Goal: Task Accomplishment & Management: Manage account settings

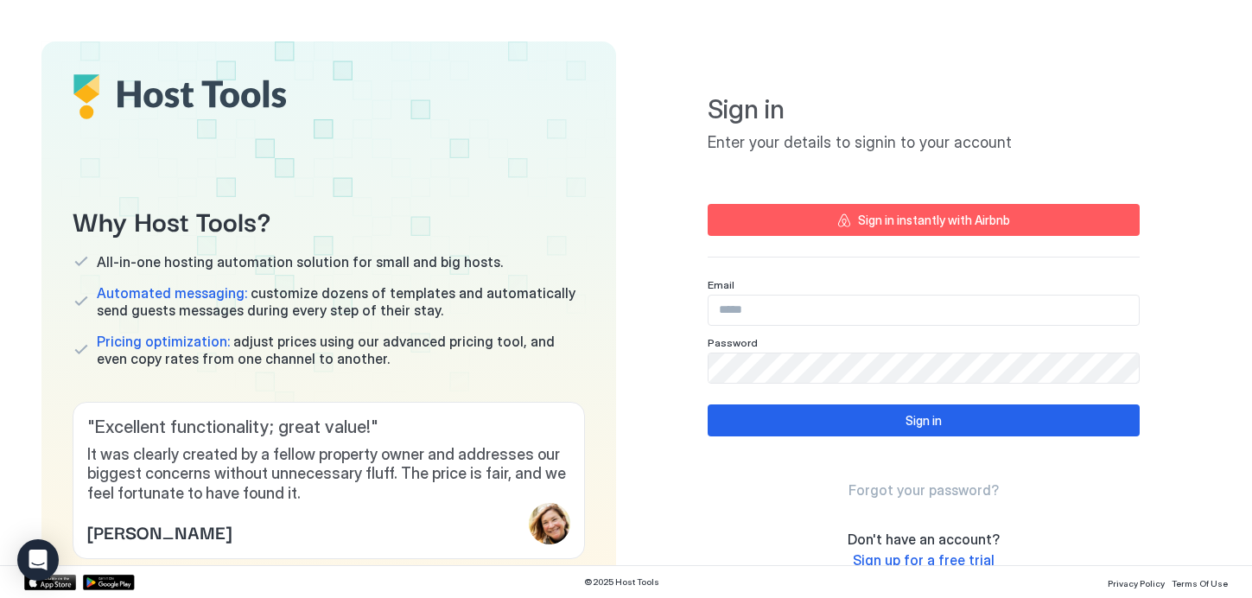
type input "**********"
click at [884, 431] on button "Sign in" at bounding box center [923, 420] width 432 height 32
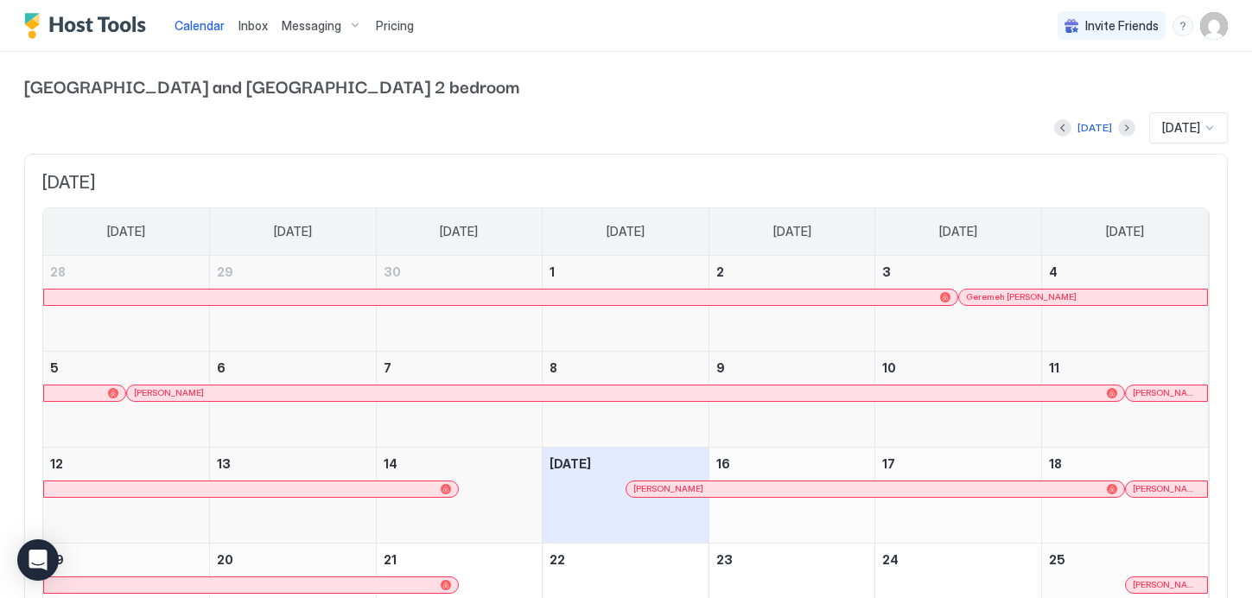
click at [305, 28] on span "Messaging" at bounding box center [312, 26] width 60 height 16
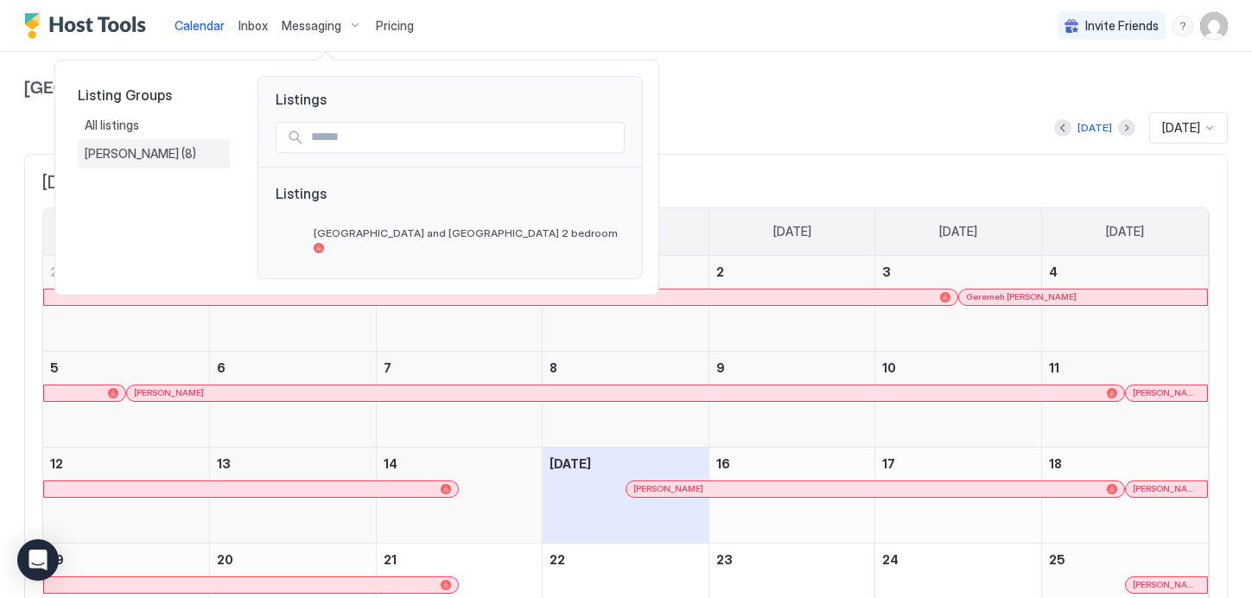
click at [122, 157] on span "[PERSON_NAME]" at bounding box center [133, 154] width 97 height 16
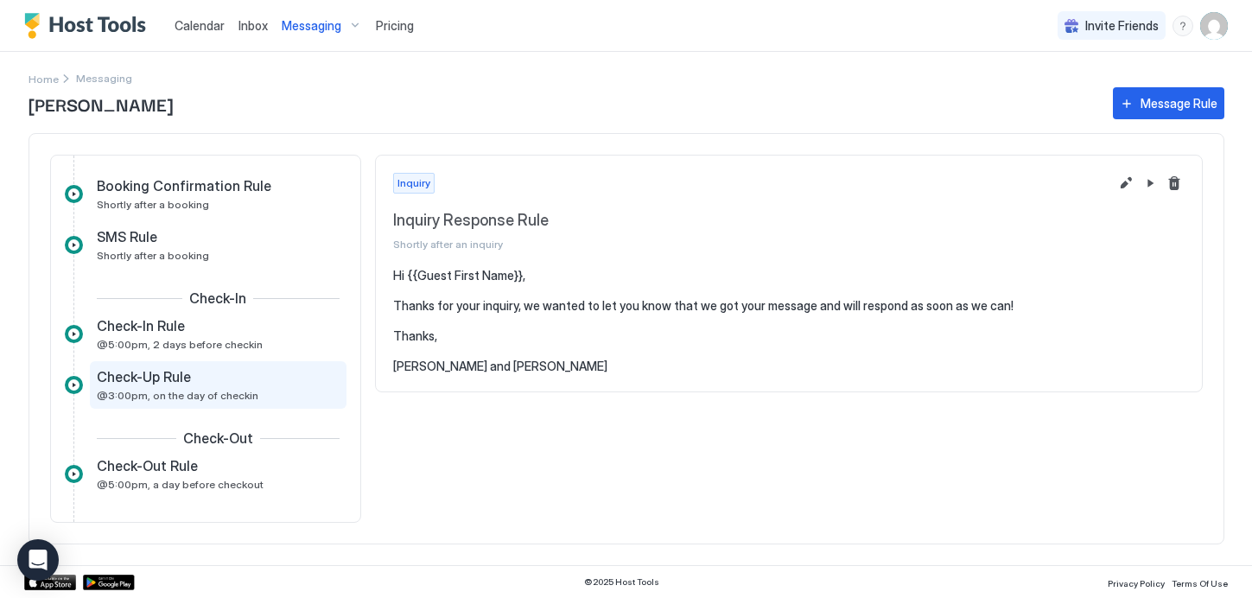
scroll to position [276, 0]
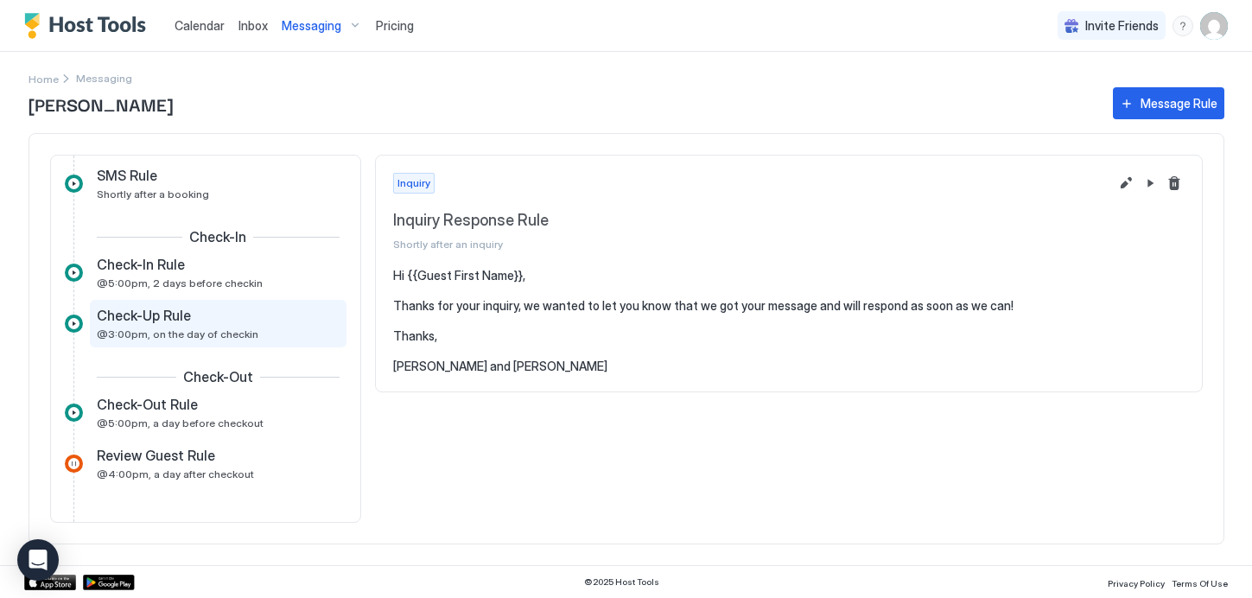
click at [146, 319] on span "Check-Up Rule" at bounding box center [144, 315] width 94 height 17
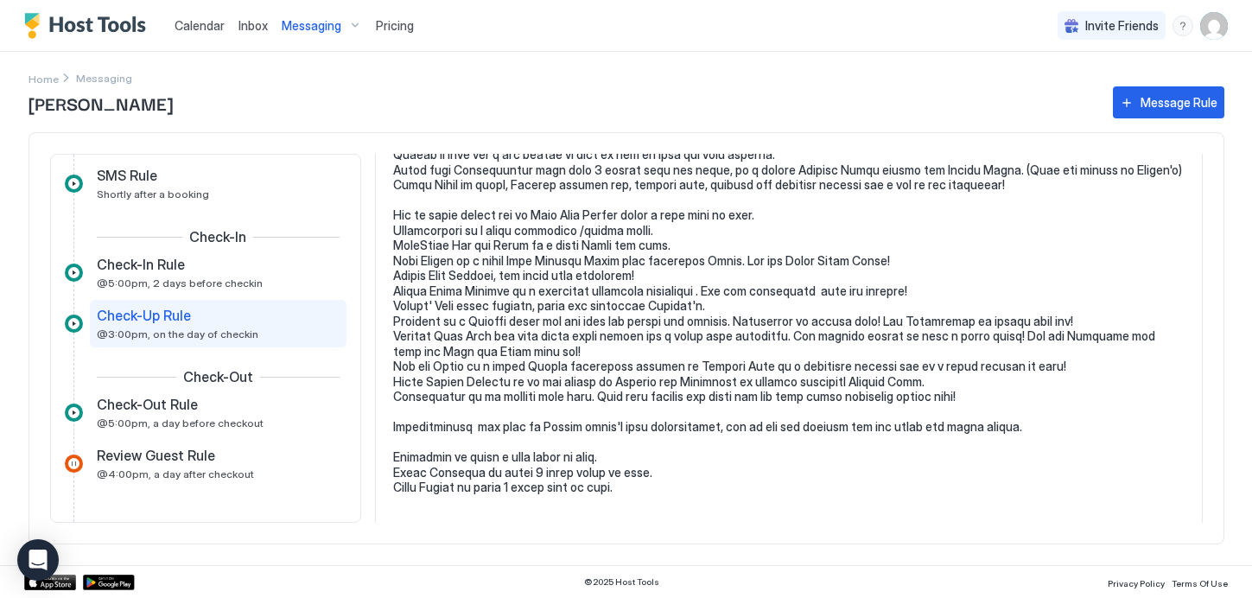
scroll to position [232, 0]
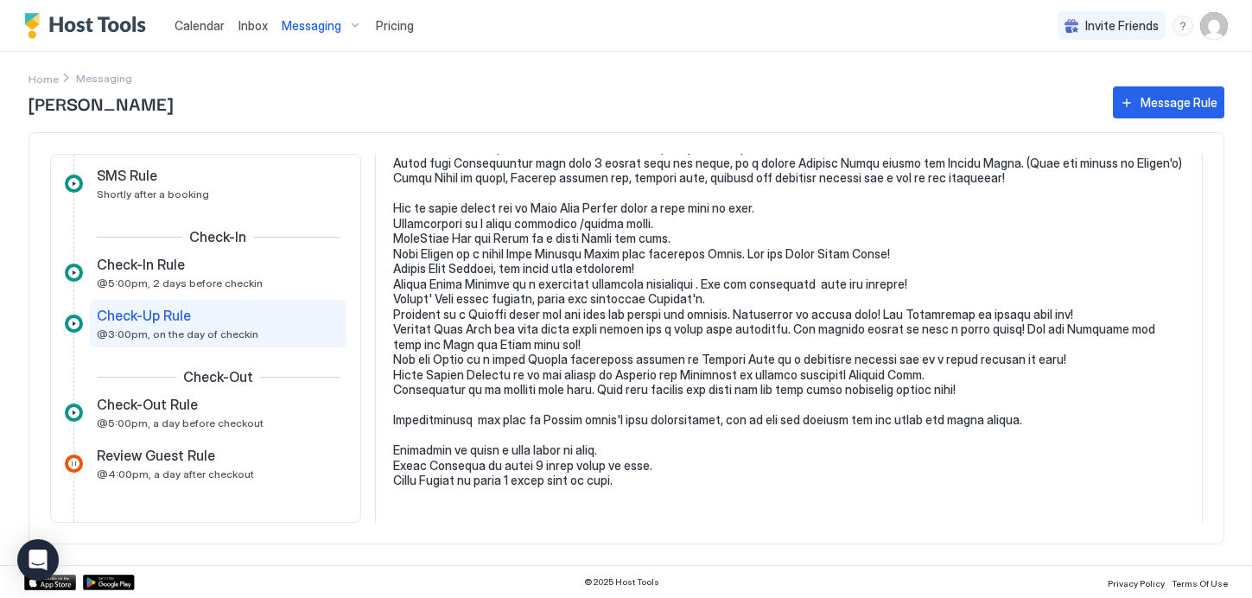
click at [437, 370] on pre at bounding box center [788, 322] width 791 height 574
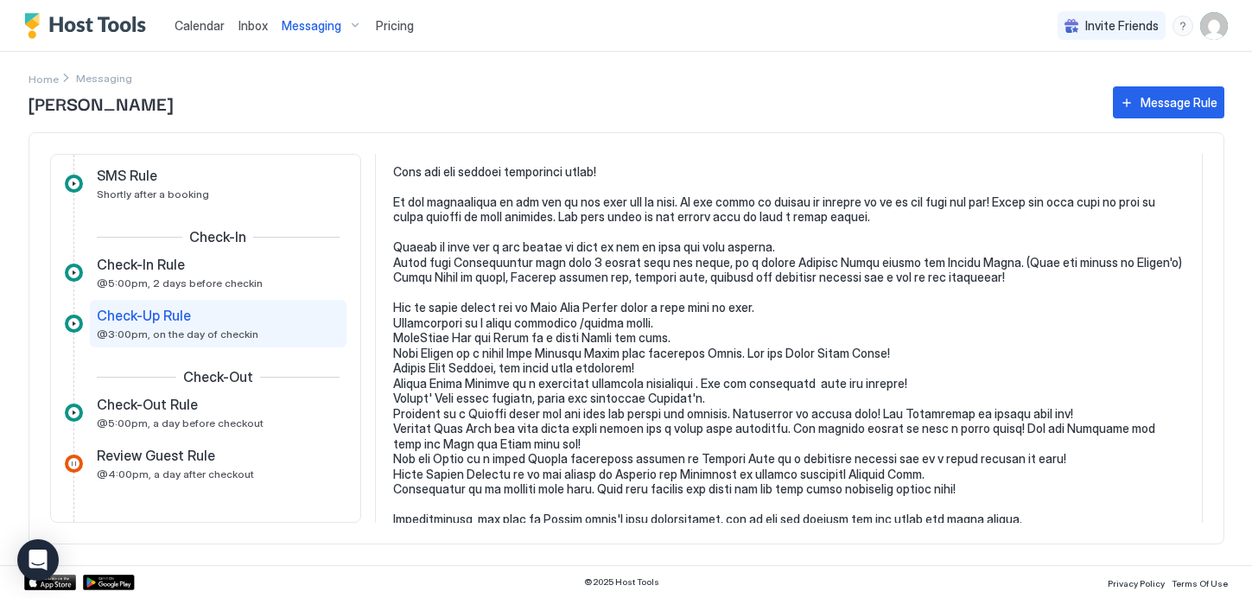
scroll to position [0, 0]
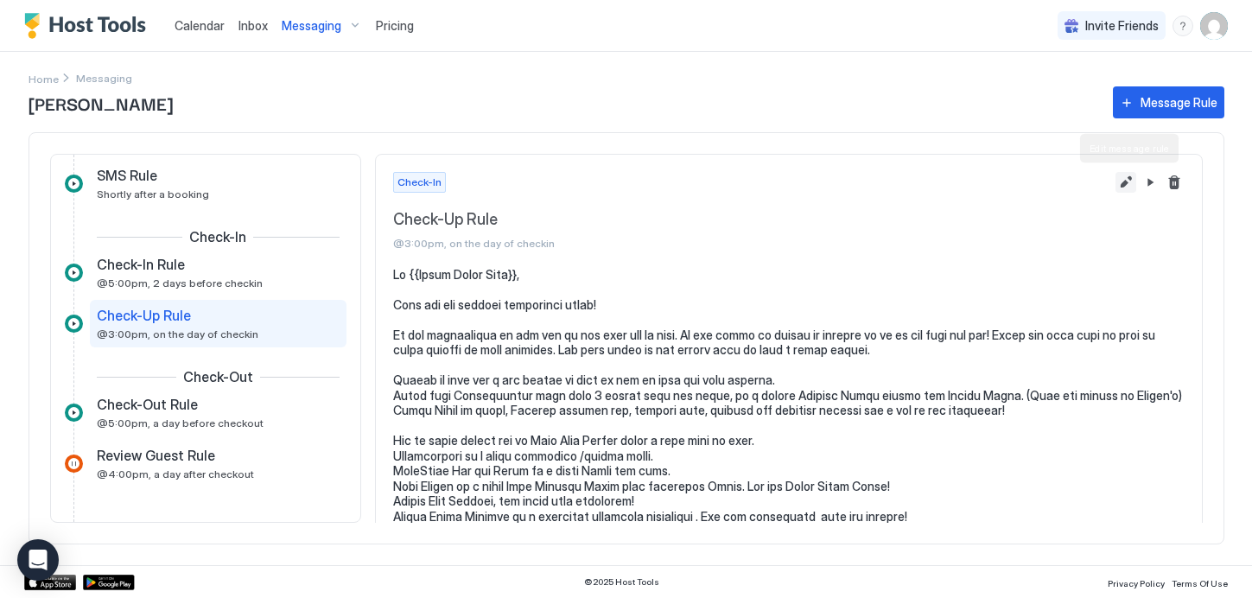
click at [1131, 183] on button "Edit message rule" at bounding box center [1125, 182] width 21 height 21
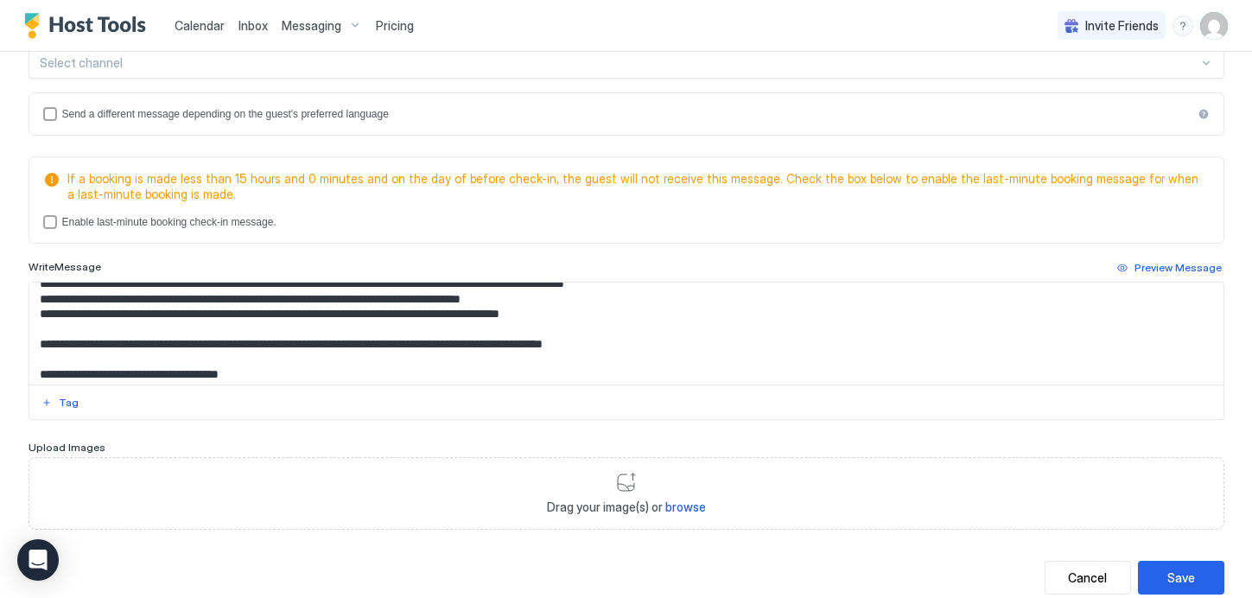
scroll to position [290, 0]
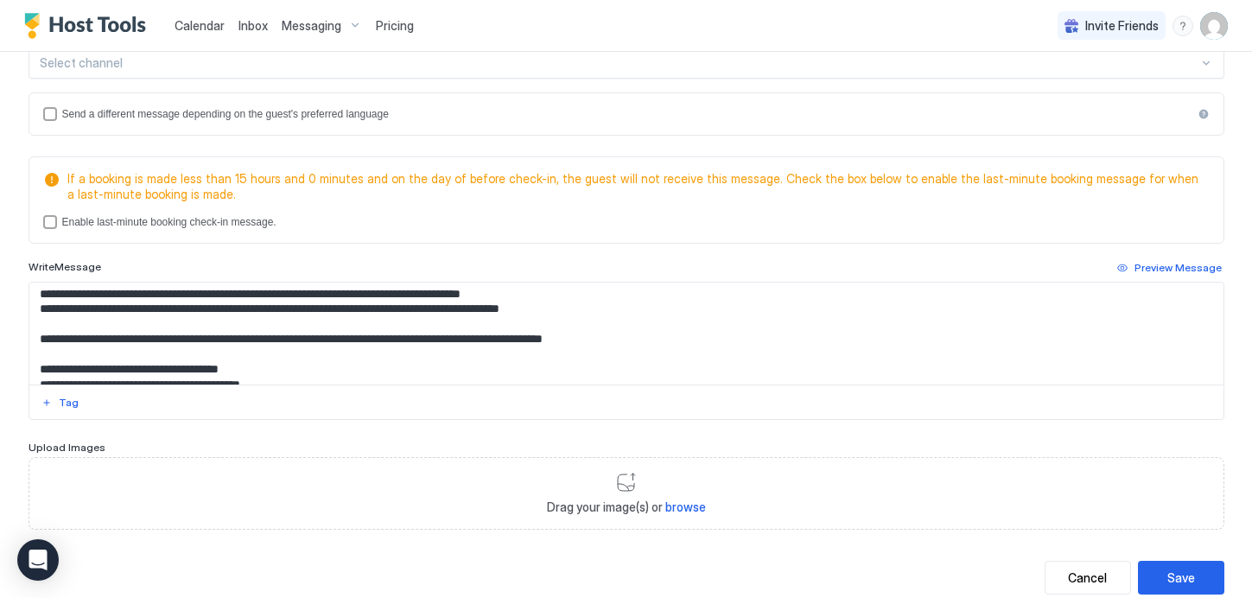
click at [161, 326] on textarea "Input Field" at bounding box center [626, 333] width 1194 height 102
click at [553, 333] on textarea "Input Field" at bounding box center [626, 333] width 1194 height 102
click at [586, 326] on textarea "Input Field" at bounding box center [626, 333] width 1194 height 102
drag, startPoint x: 582, startPoint y: 326, endPoint x: 35, endPoint y: 327, distance: 547.6
click at [37, 326] on textarea "Input Field" at bounding box center [626, 333] width 1194 height 102
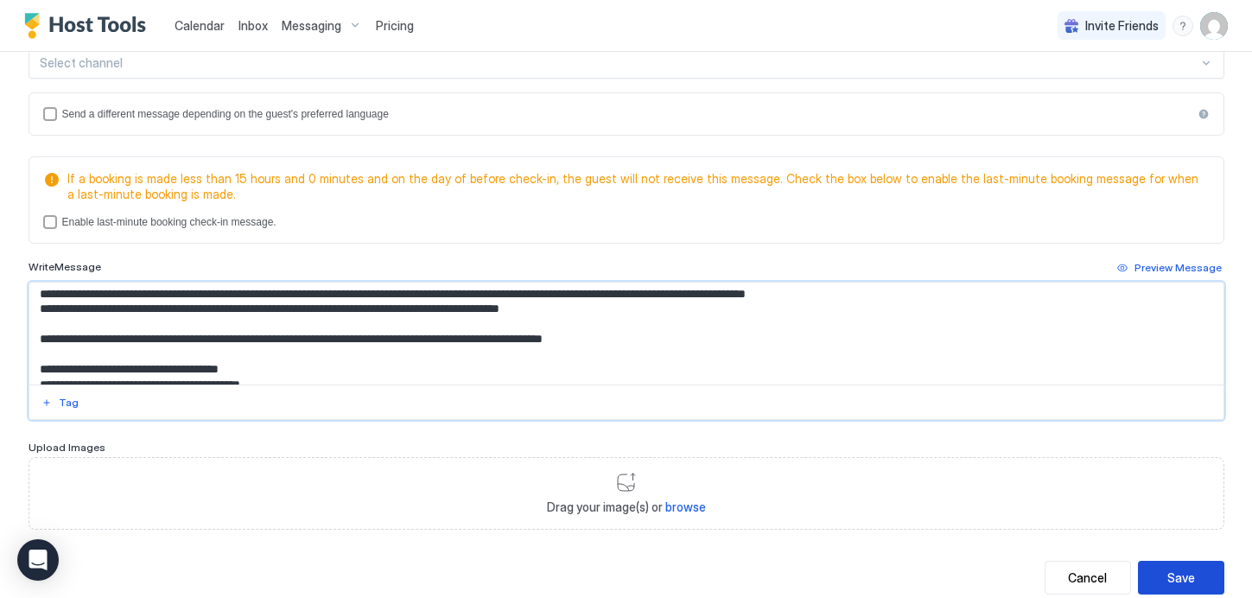
type textarea "**********"
click at [1188, 580] on div "Save" at bounding box center [1181, 577] width 28 height 18
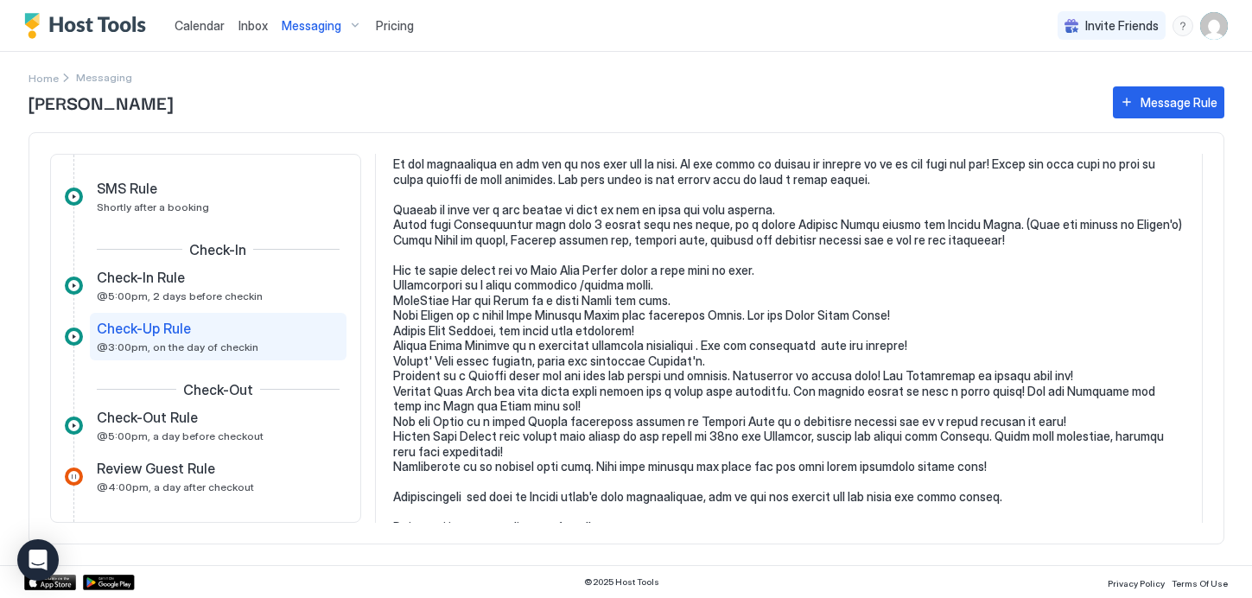
scroll to position [276, 0]
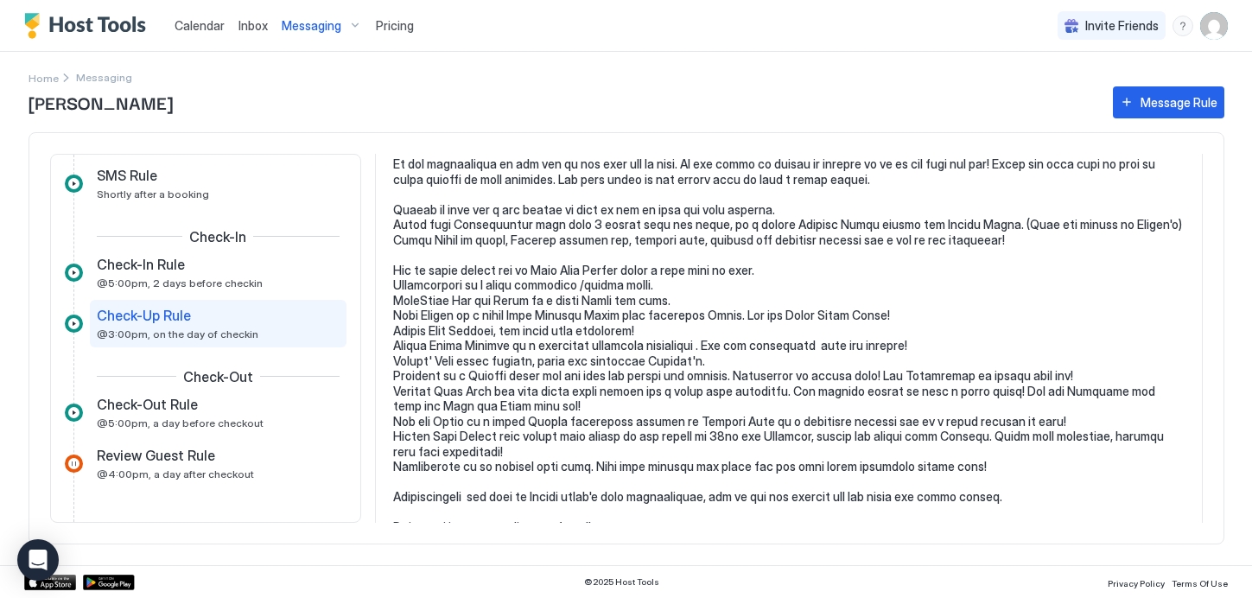
click at [149, 318] on span "Check-Up Rule" at bounding box center [144, 315] width 94 height 17
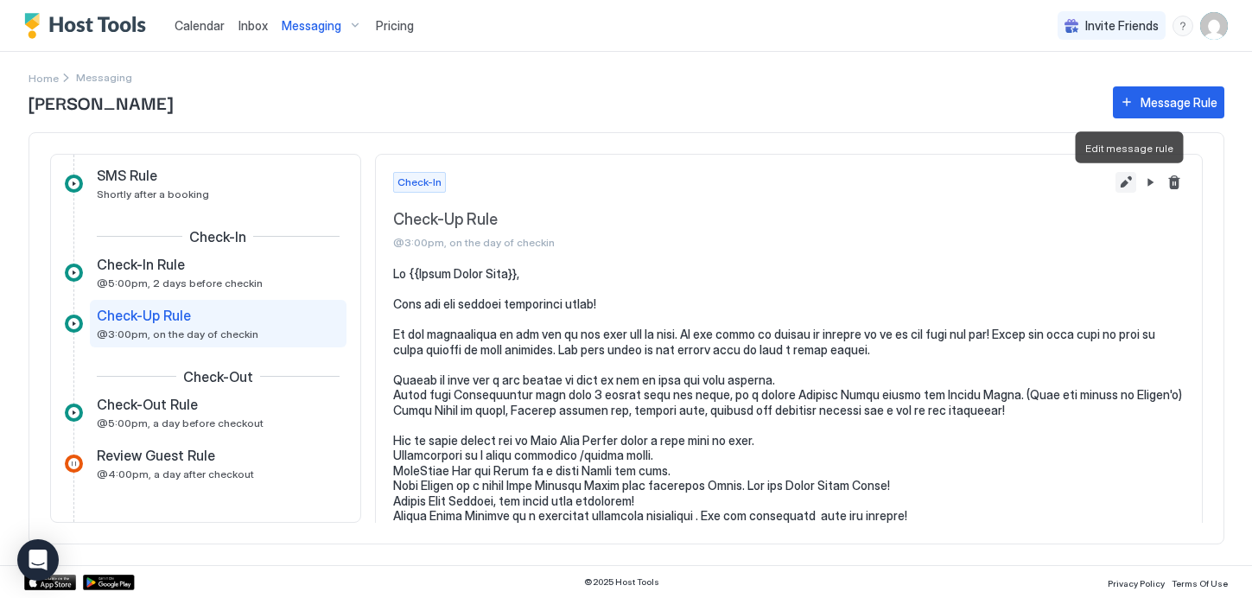
click at [1124, 185] on button "Edit message rule" at bounding box center [1125, 182] width 21 height 21
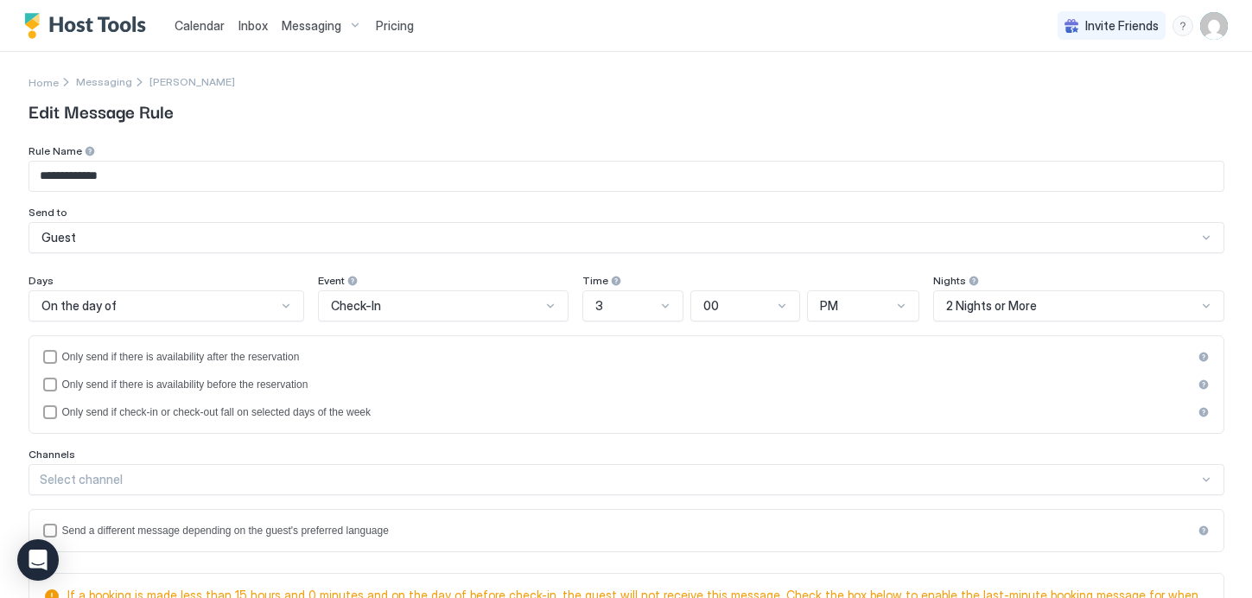
click at [660, 303] on div at bounding box center [665, 306] width 14 height 14
click at [618, 447] on div "4" at bounding box center [633, 446] width 79 height 13
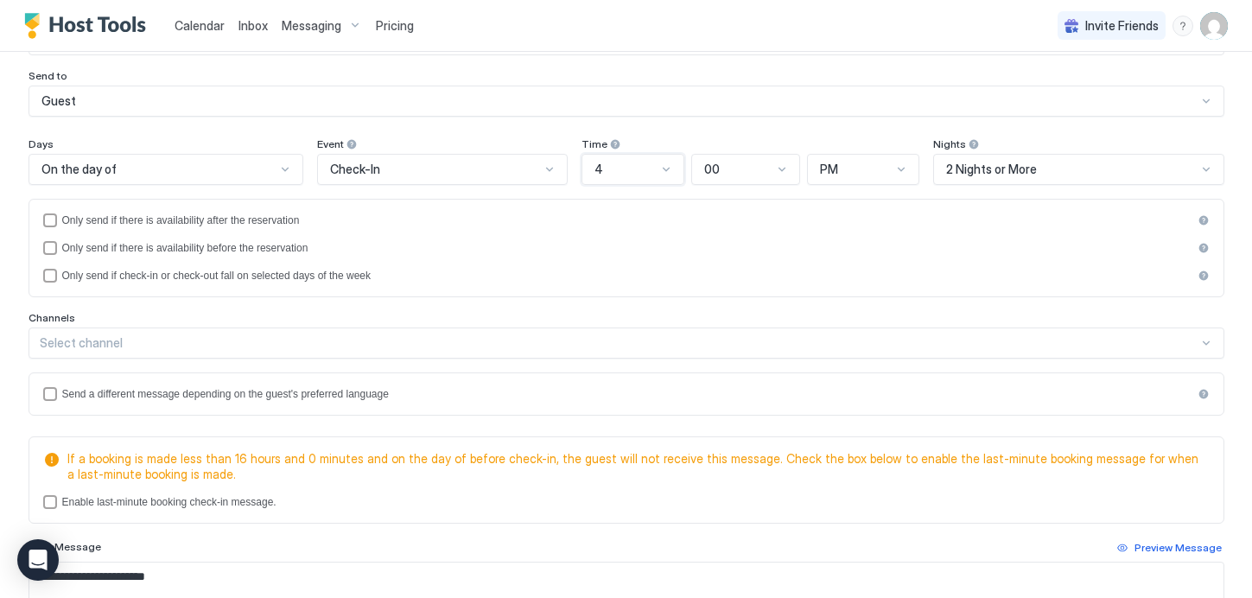
scroll to position [465, 0]
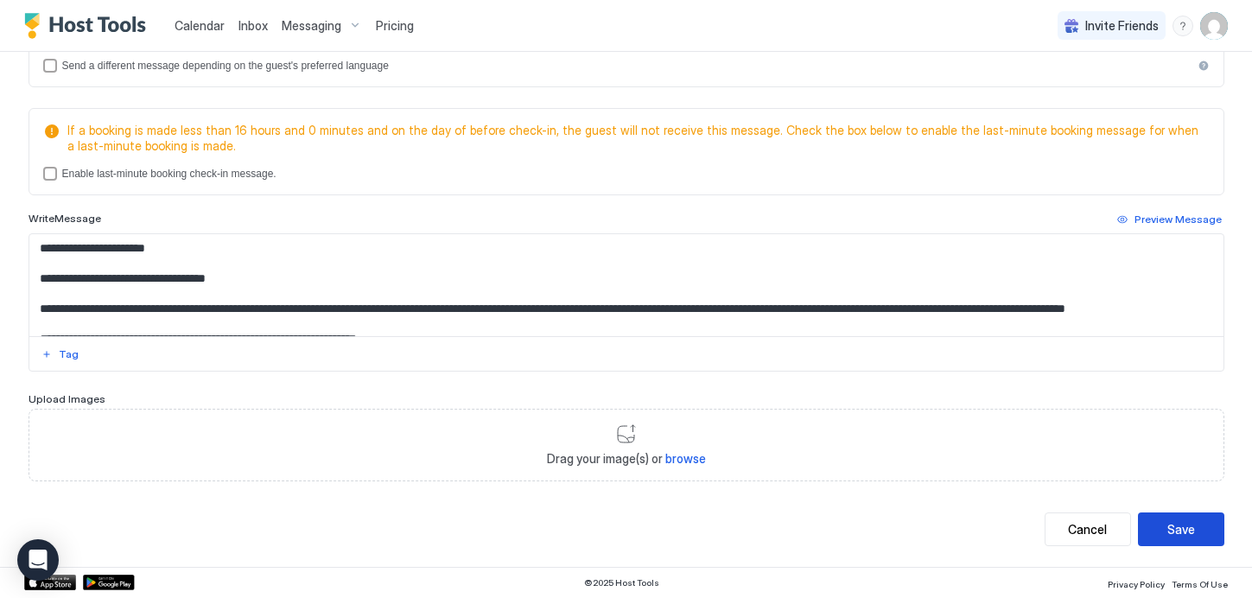
click at [1200, 532] on button "Save" at bounding box center [1181, 529] width 86 height 34
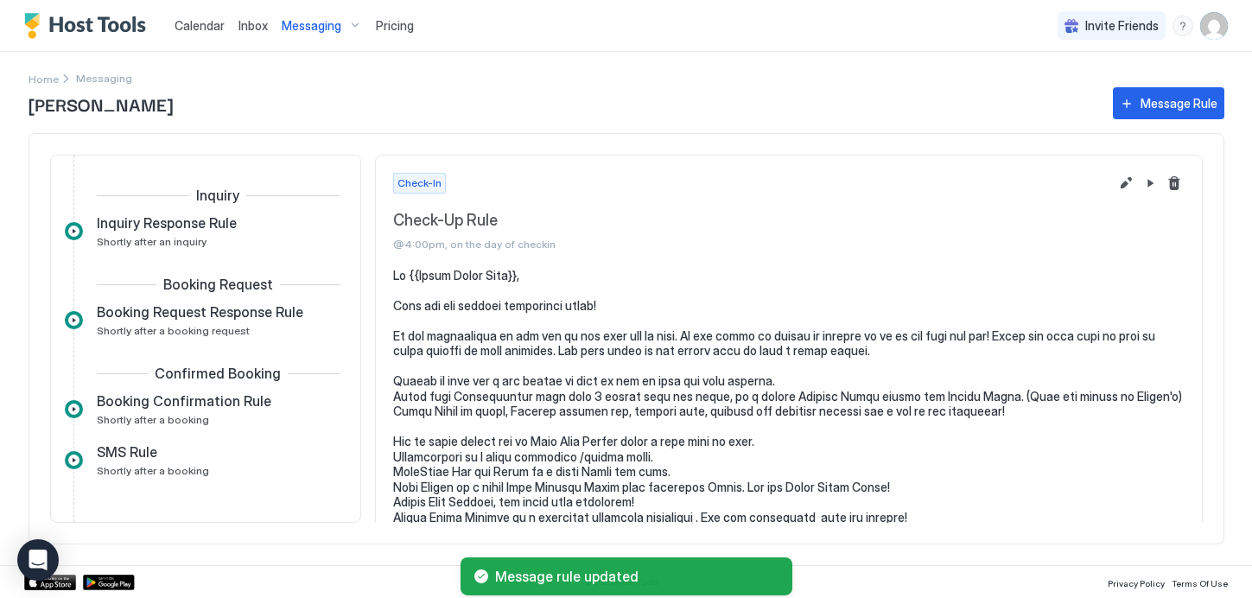
scroll to position [262, 0]
